Goal: Task Accomplishment & Management: Complete application form

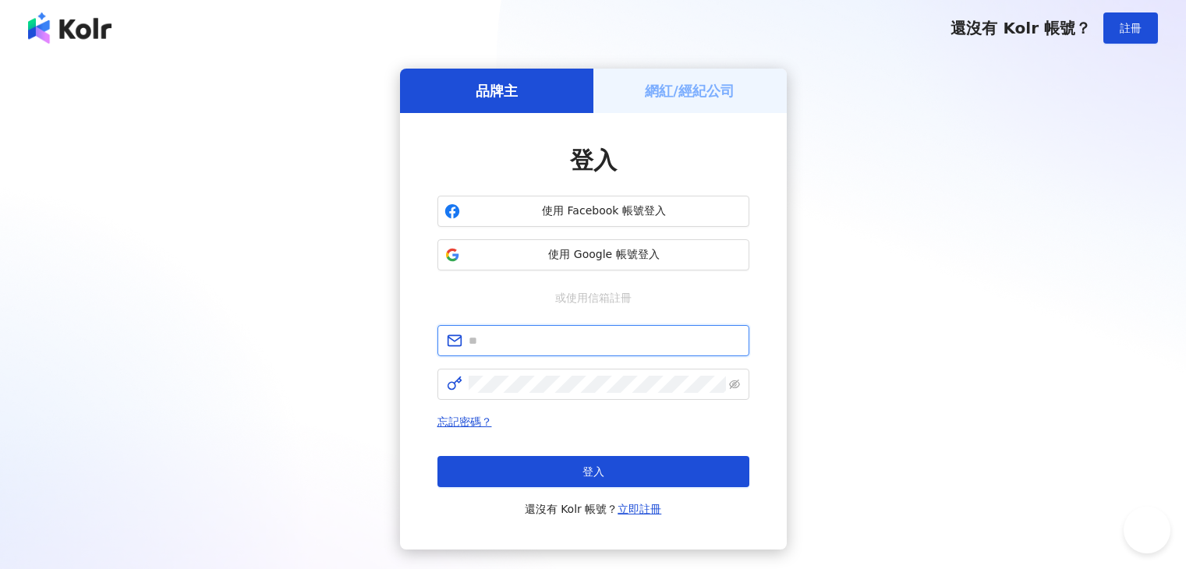
click at [501, 332] on input "text" at bounding box center [604, 340] width 271 height 17
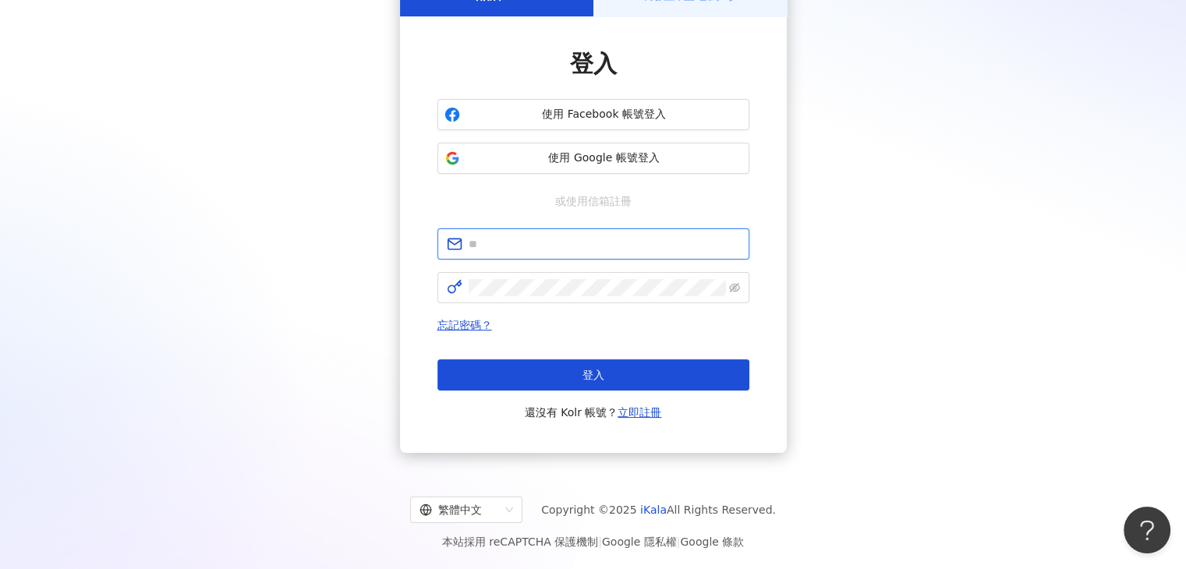
type input "**********"
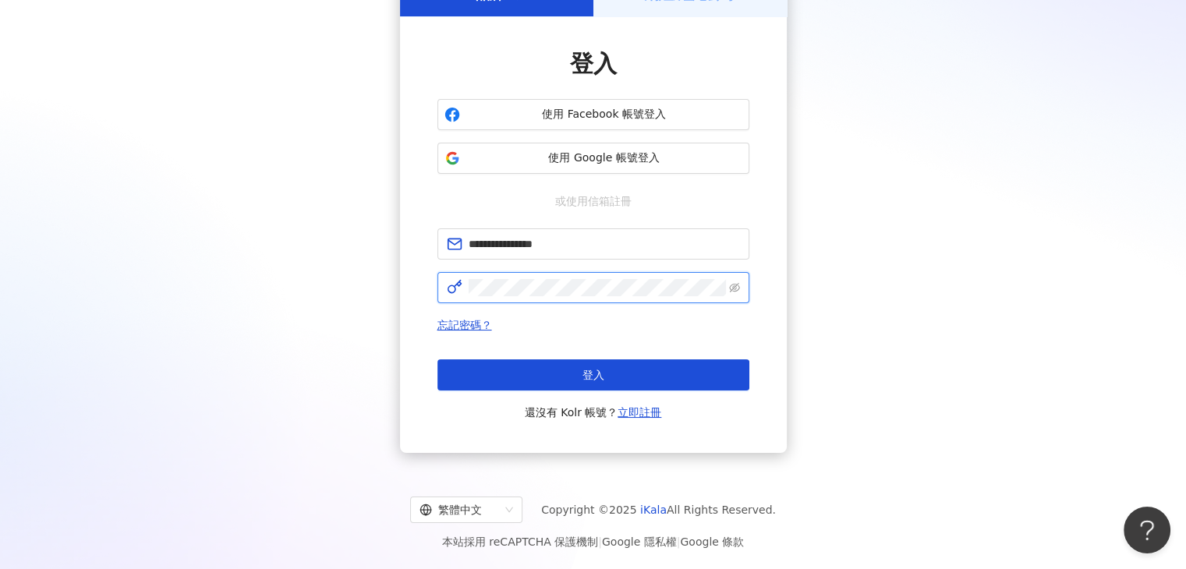
click button "登入" at bounding box center [594, 375] width 312 height 31
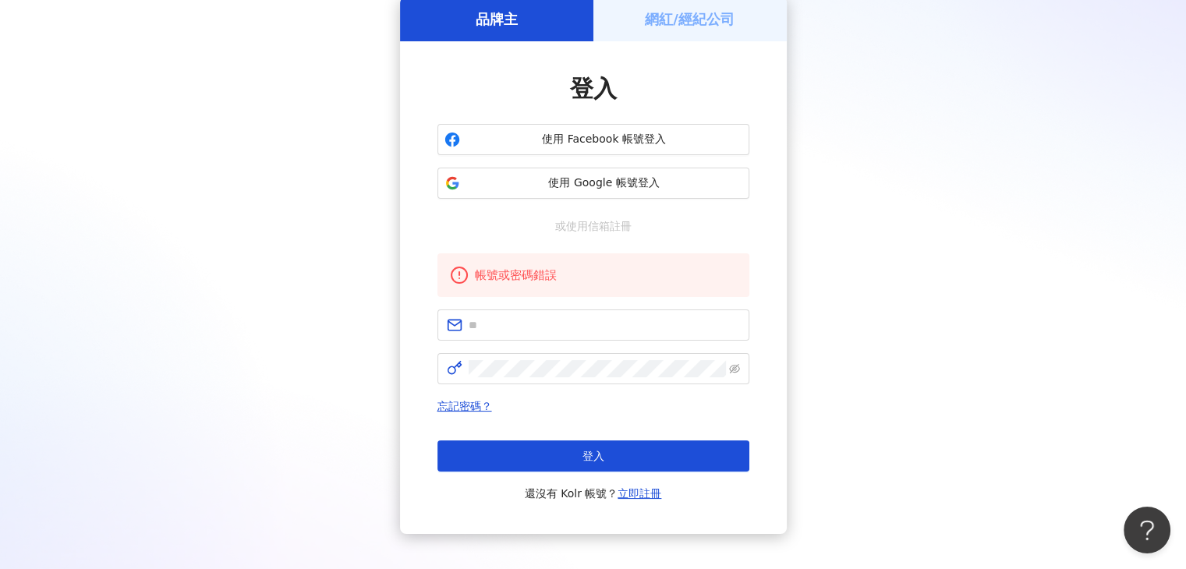
scroll to position [97, 0]
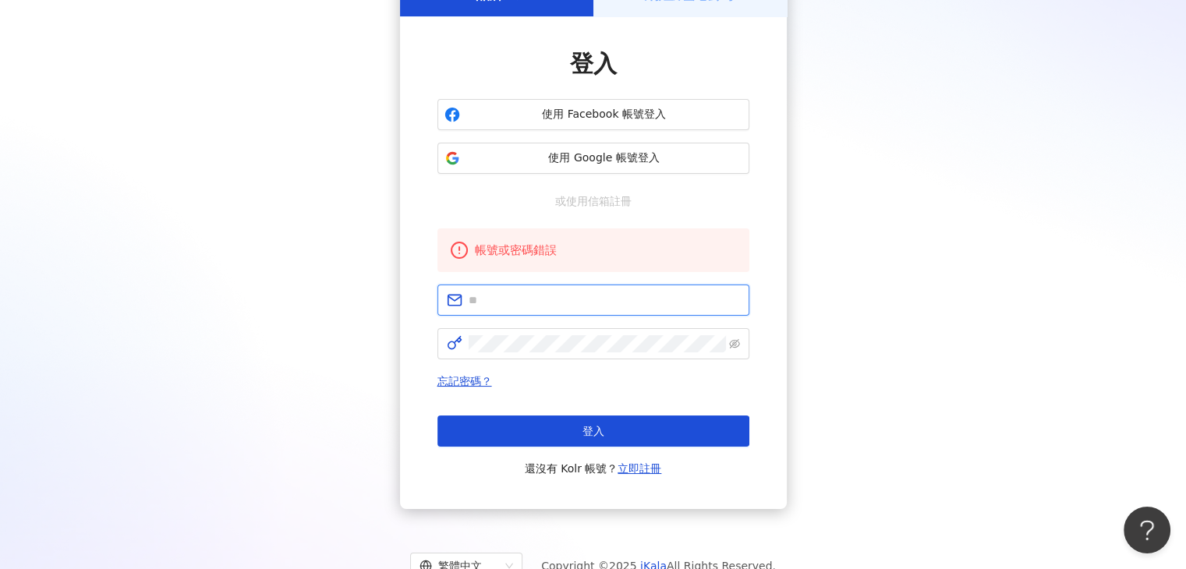
click at [575, 303] on input "text" at bounding box center [604, 300] width 271 height 17
type input "**********"
click button "登入" at bounding box center [594, 431] width 312 height 31
click at [517, 303] on input "text" at bounding box center [604, 300] width 271 height 17
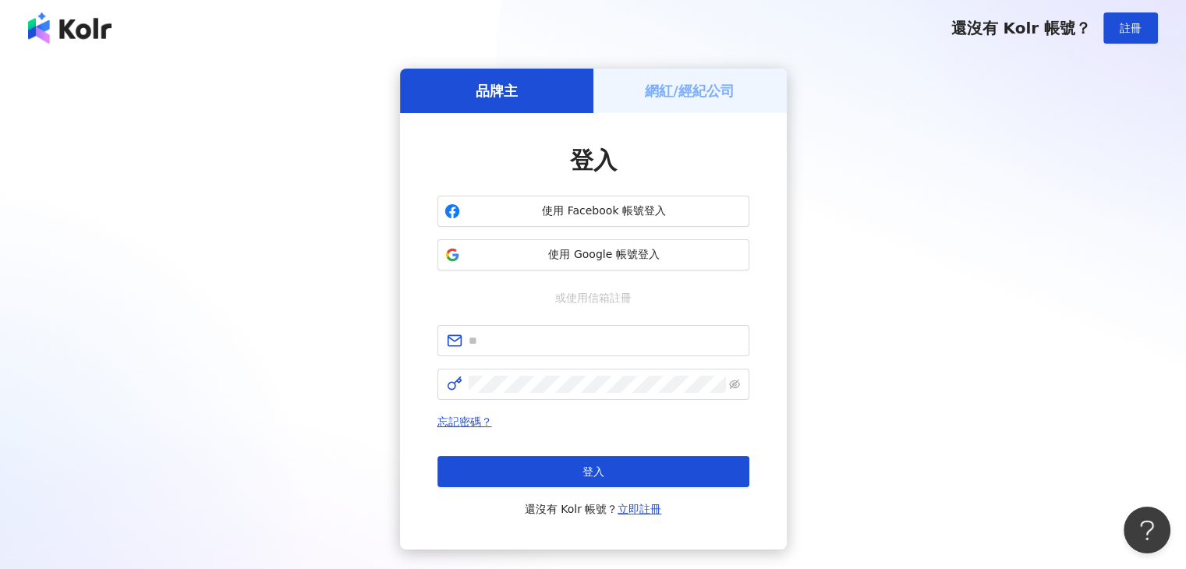
type input "**********"
click button "登入" at bounding box center [594, 471] width 312 height 31
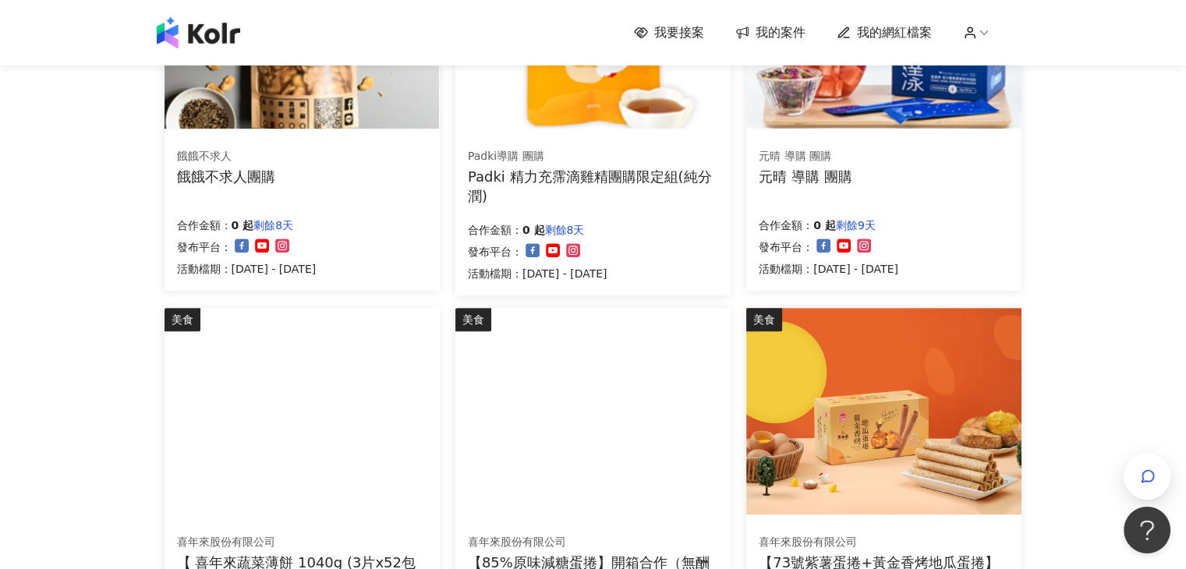
scroll to position [1014, 0]
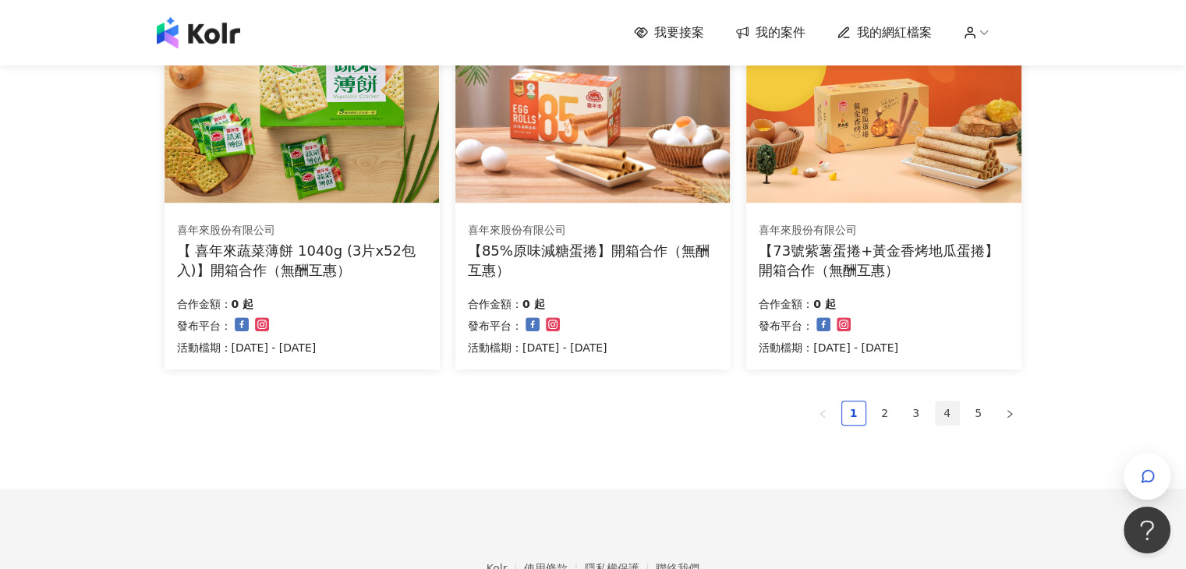
click at [943, 413] on link "4" at bounding box center [947, 413] width 23 height 23
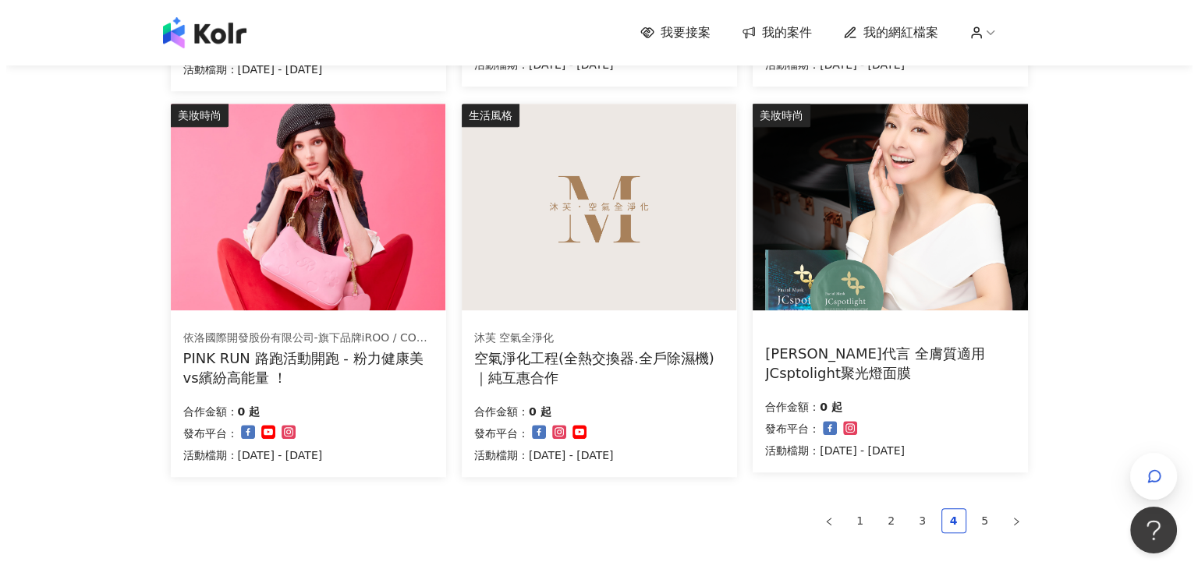
scroll to position [858, 0]
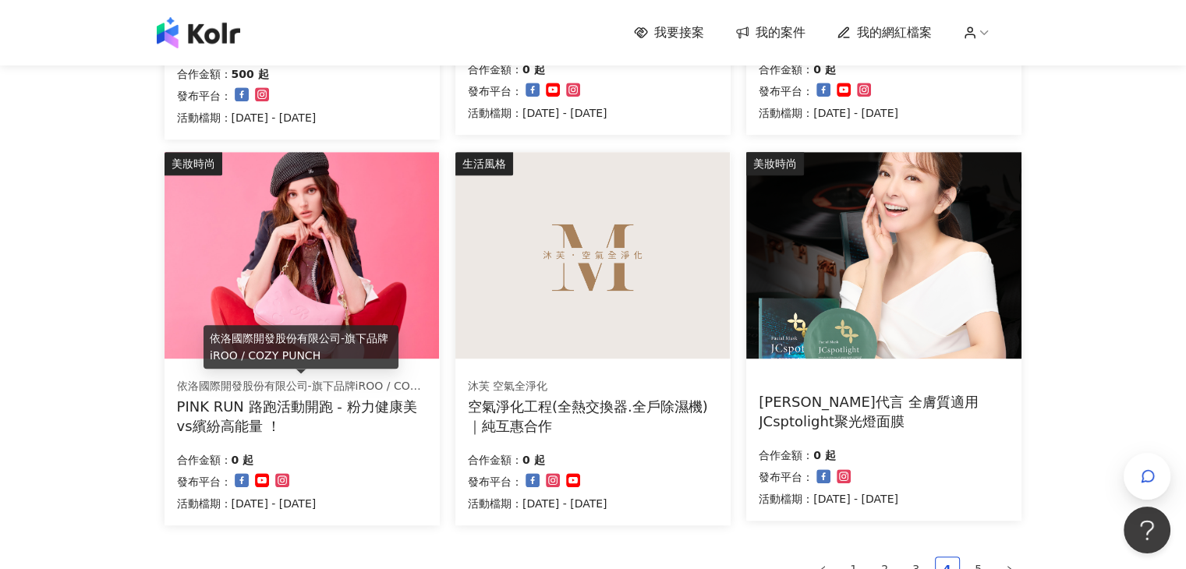
click at [319, 321] on img at bounding box center [302, 255] width 275 height 207
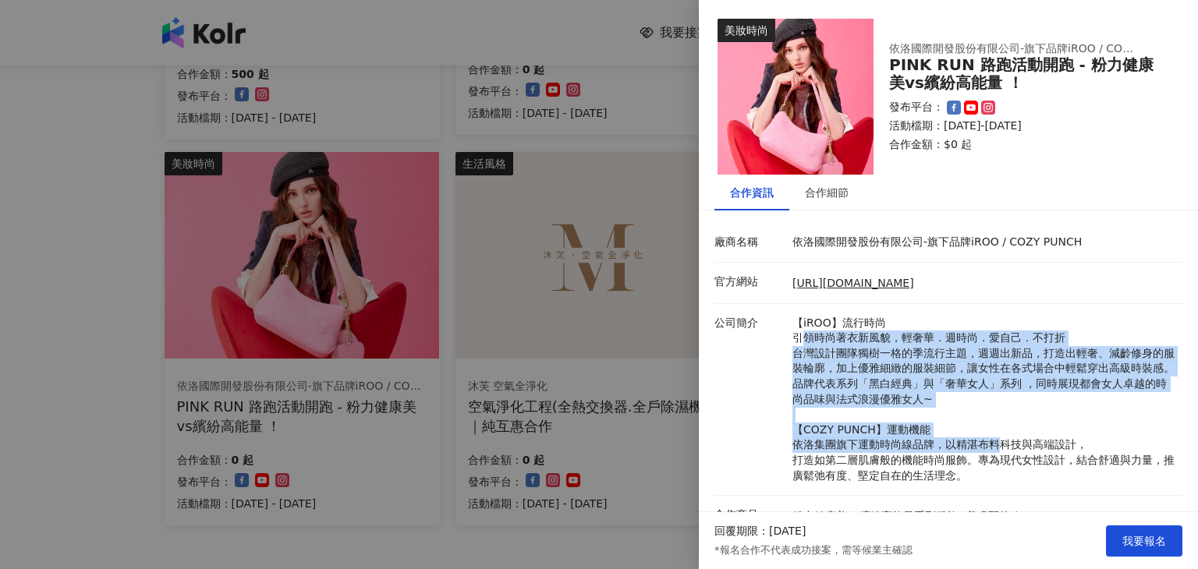
drag, startPoint x: 804, startPoint y: 344, endPoint x: 996, endPoint y: 450, distance: 219.2
click at [996, 450] on p "【iROO】流行時尚 引領時尚著衣新風貌，輕奢華．週時尚．愛自己．不打折 台灣設計團隊獨樹一格的季流行主題，週週出新品，打造出輕奢、減齡修身的服裝輪廓，加上優…" at bounding box center [983, 400] width 382 height 168
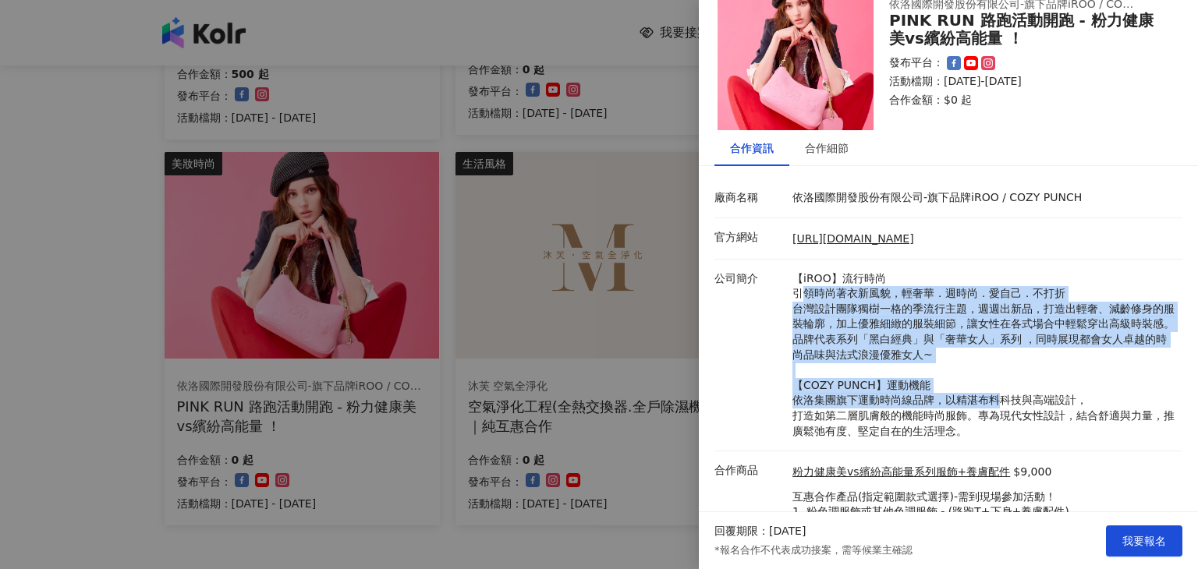
scroll to position [40, 0]
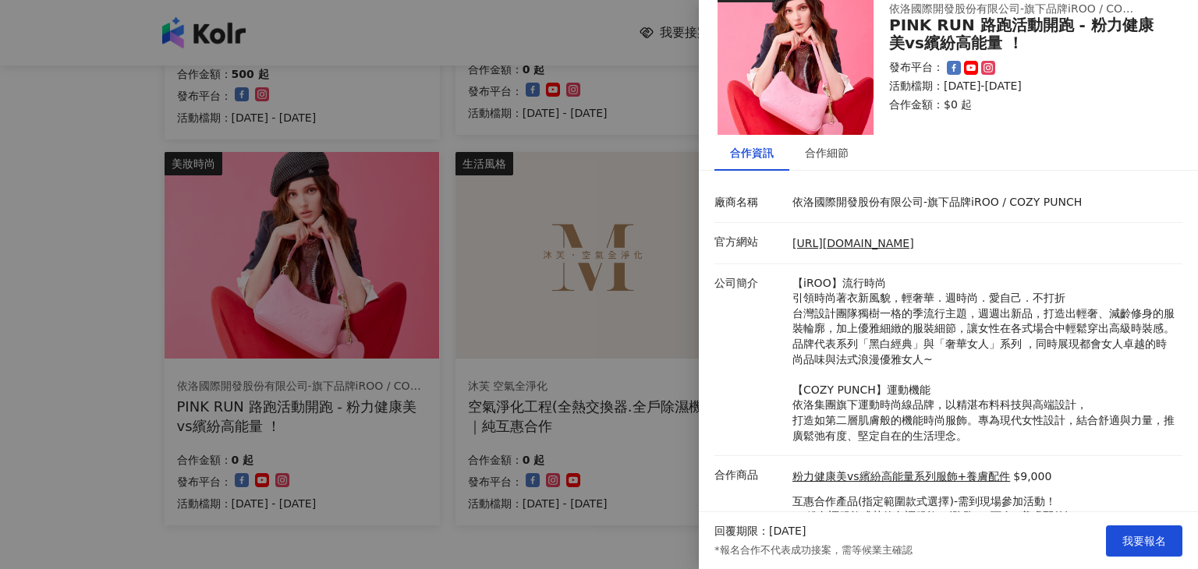
click at [452, 225] on div at bounding box center [599, 284] width 1198 height 569
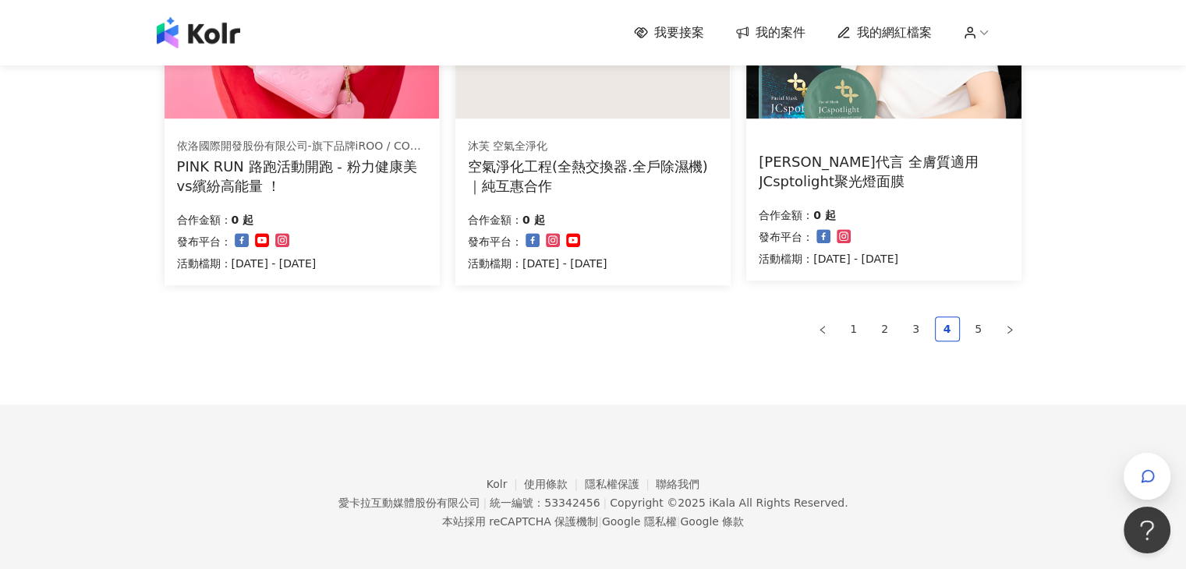
scroll to position [1106, 0]
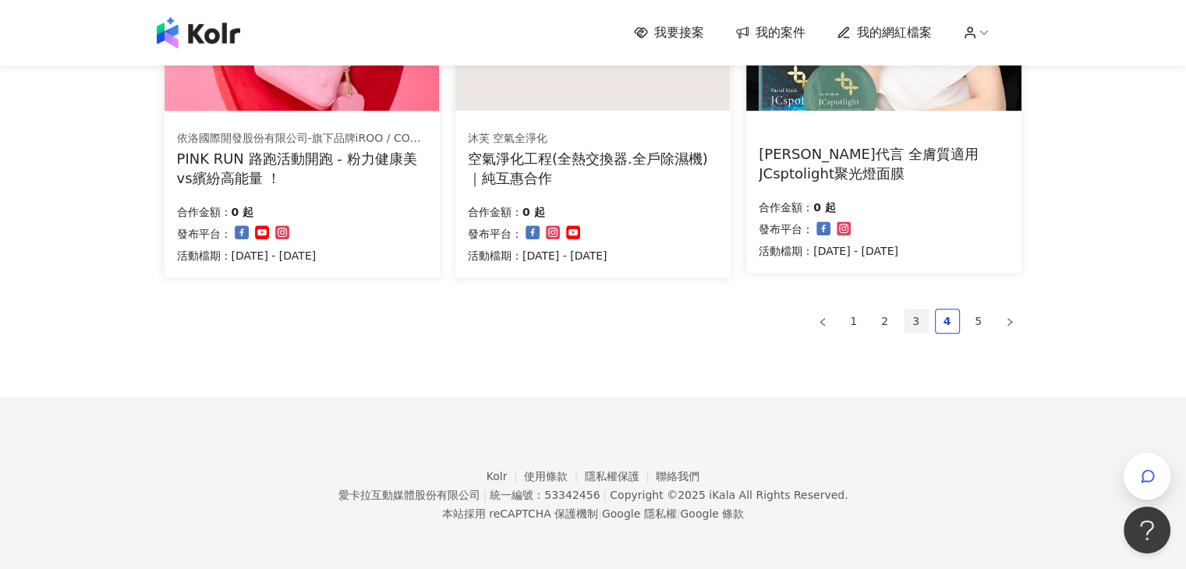
click at [923, 325] on link "3" at bounding box center [916, 321] width 23 height 23
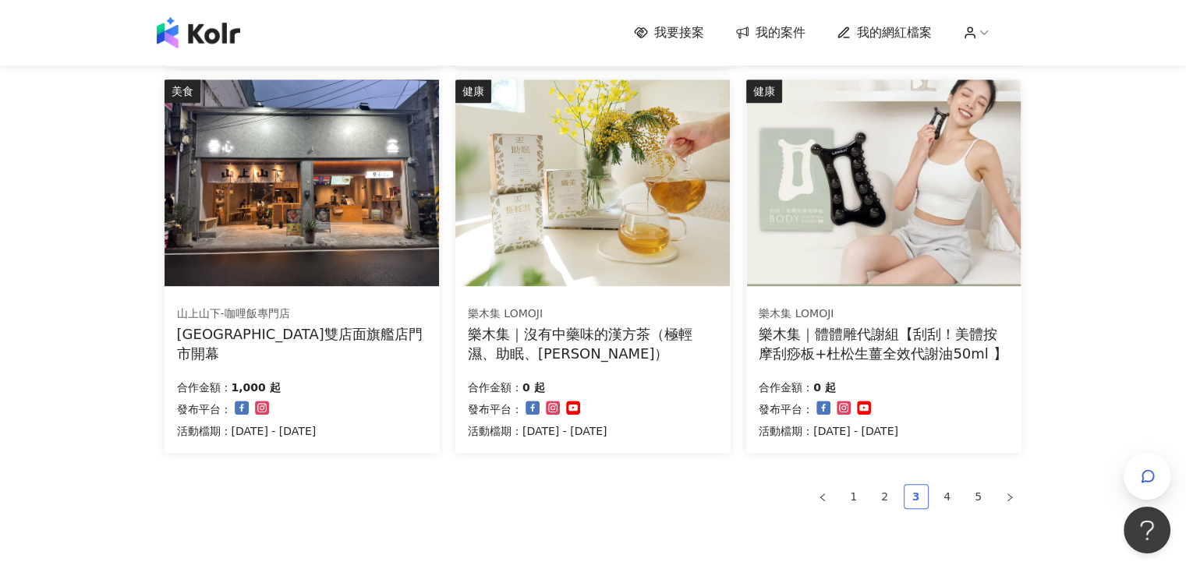
scroll to position [950, 0]
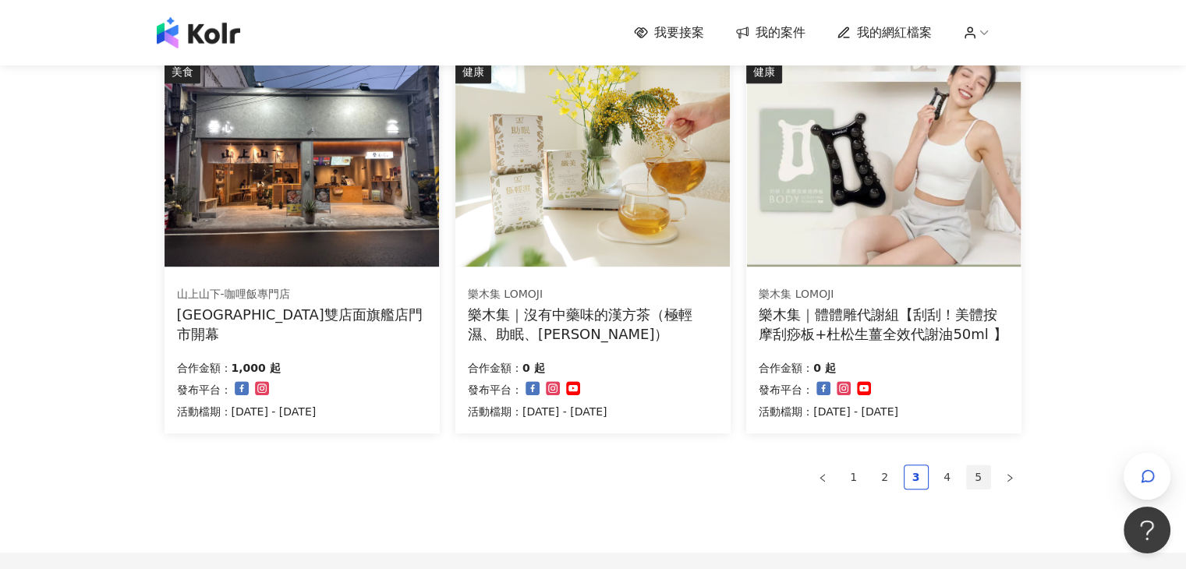
click at [976, 473] on link "5" at bounding box center [978, 477] width 23 height 23
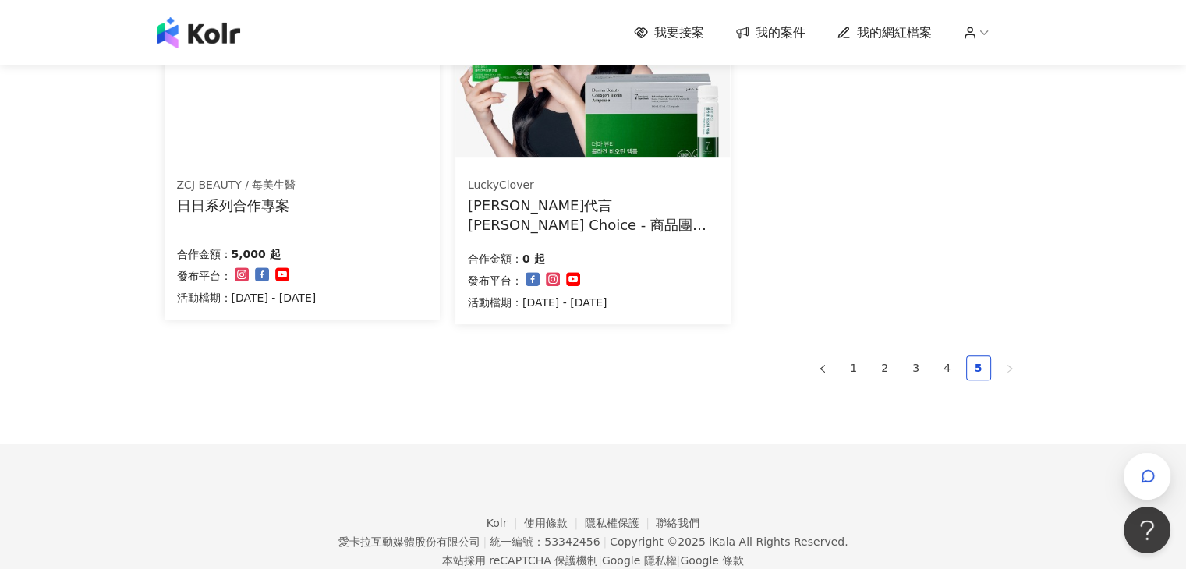
scroll to position [721, 0]
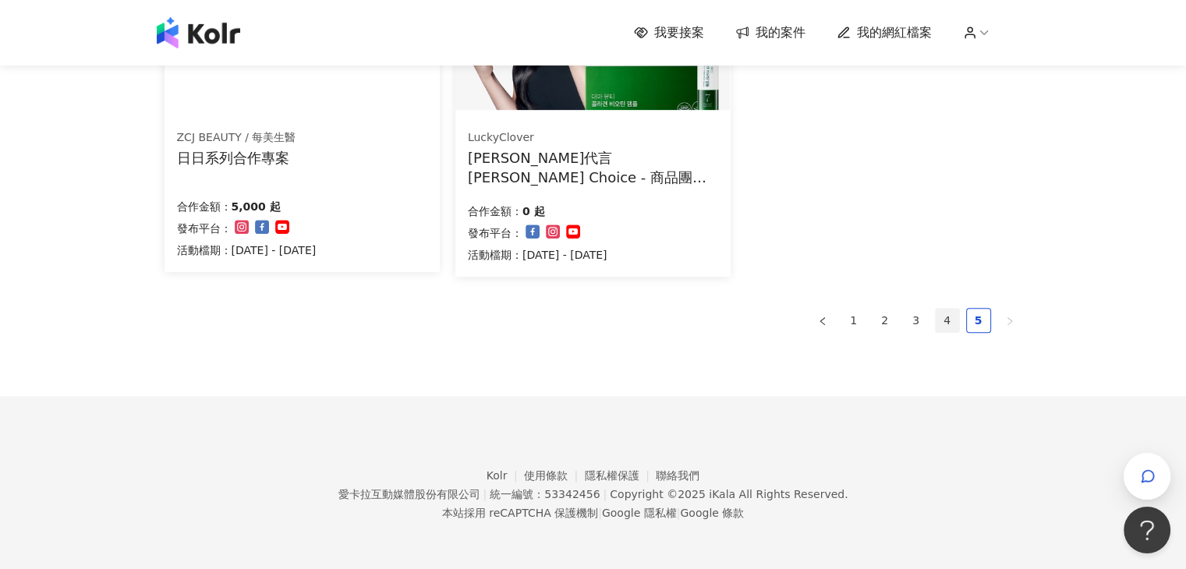
click at [948, 326] on link "4" at bounding box center [947, 320] width 23 height 23
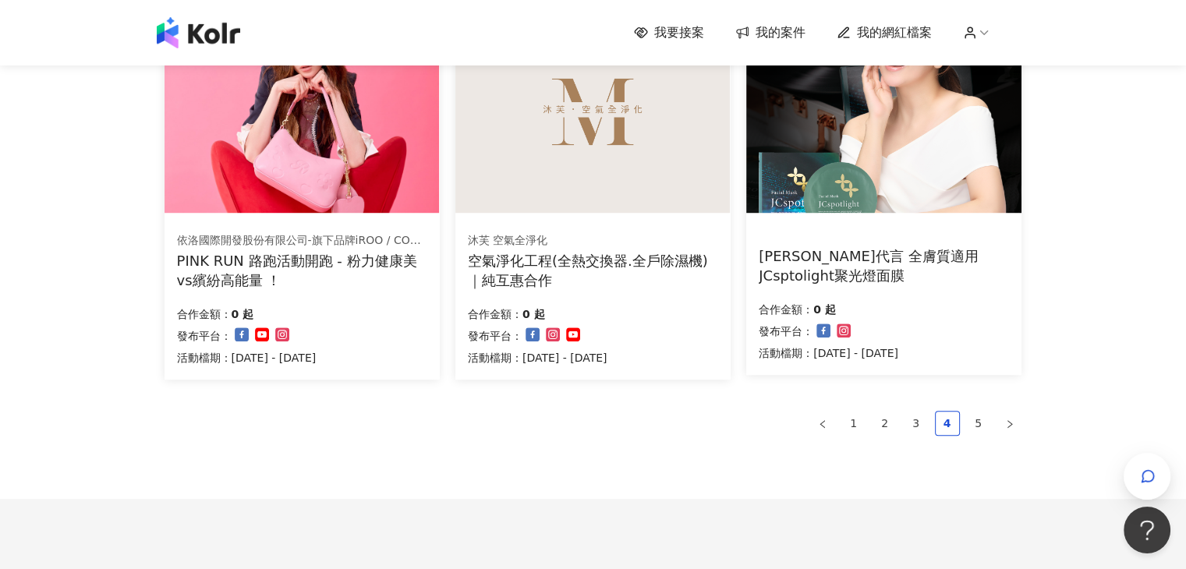
scroll to position [1033, 0]
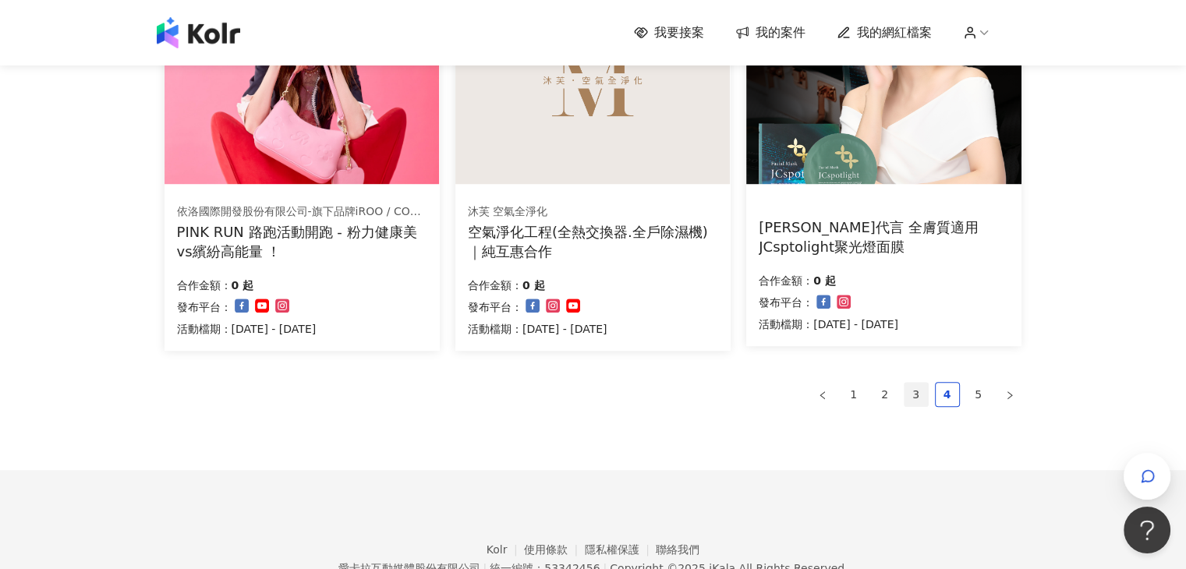
click at [909, 397] on link "3" at bounding box center [916, 394] width 23 height 23
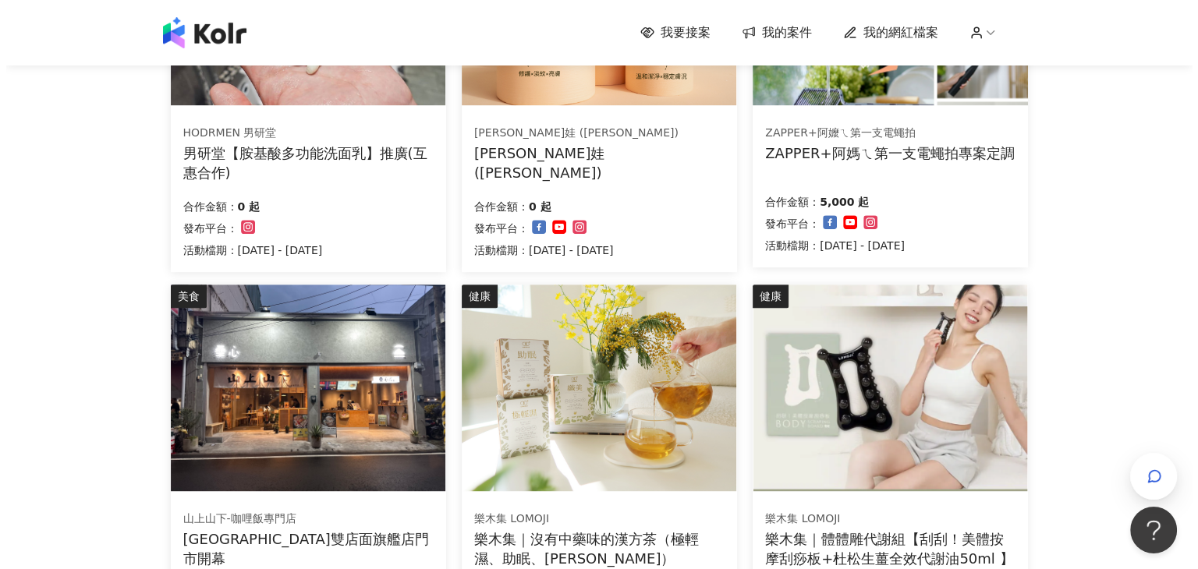
scroll to position [721, 0]
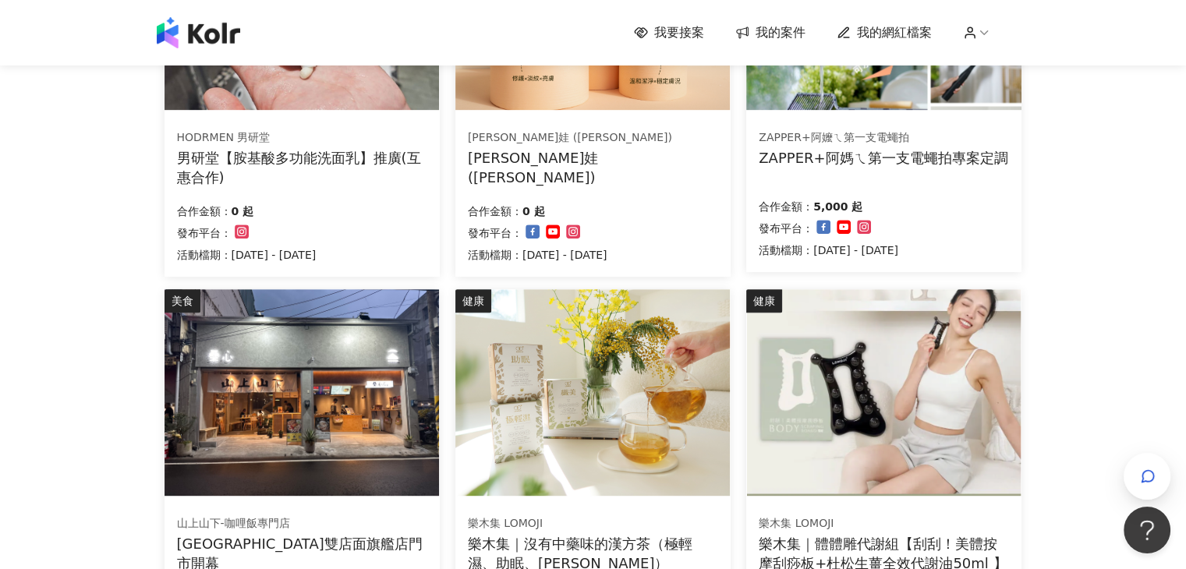
click at [914, 395] on img at bounding box center [883, 392] width 275 height 207
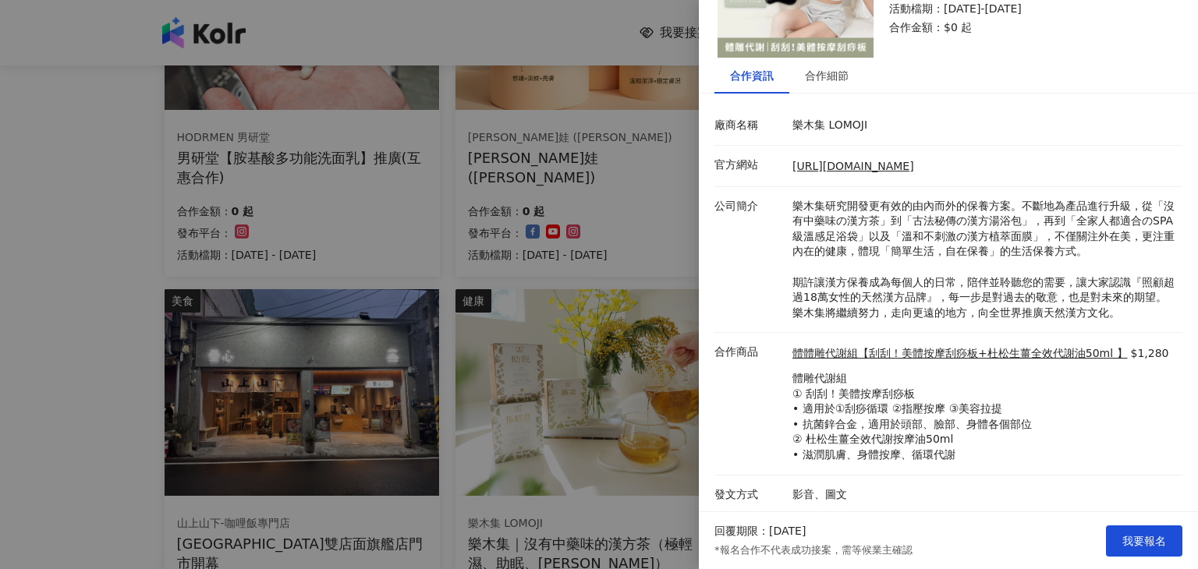
scroll to position [118, 0]
click at [1140, 535] on span "我要報名" at bounding box center [1144, 541] width 44 height 12
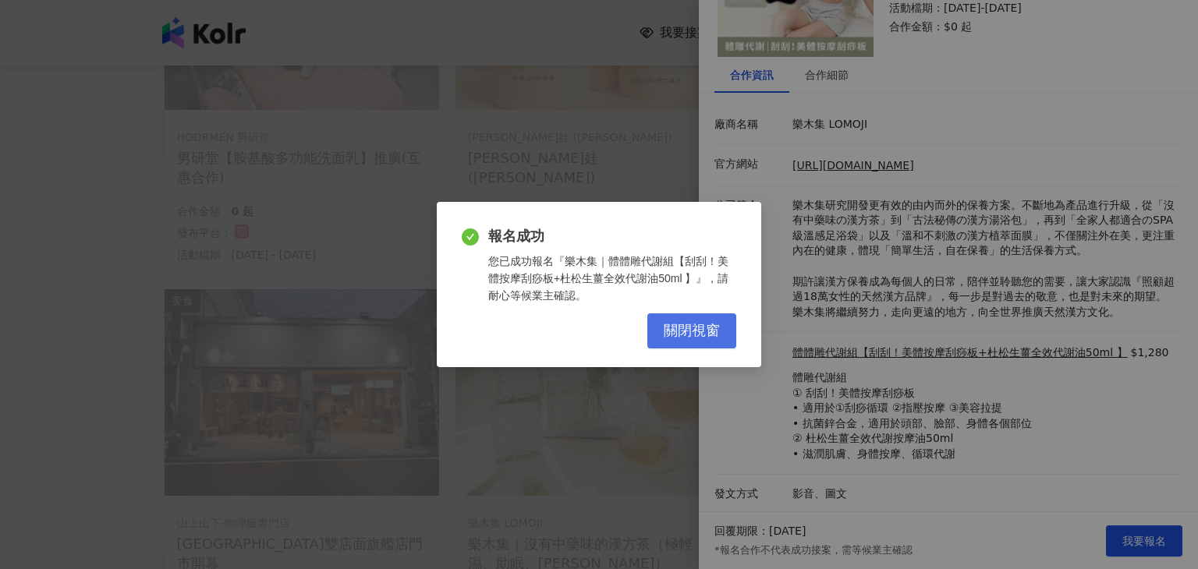
click at [717, 338] on span "關閉視窗" at bounding box center [692, 331] width 56 height 17
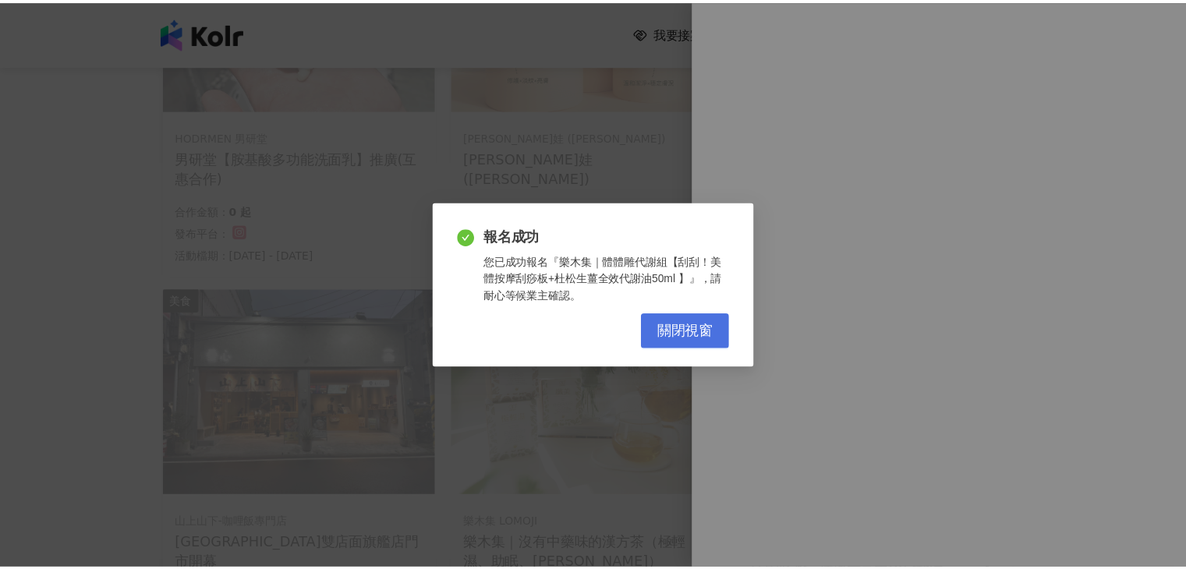
scroll to position [0, 0]
